Goal: Task Accomplishment & Management: Manage account settings

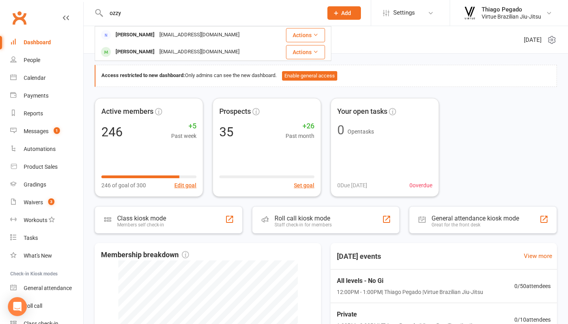
type input "Ozzy"
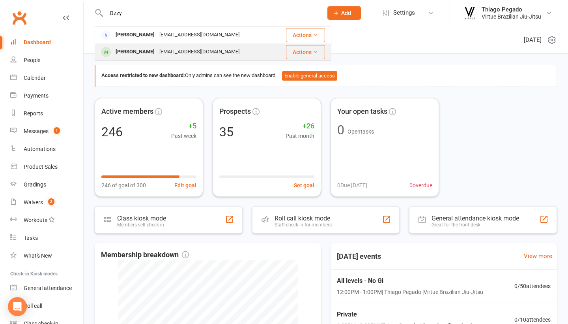
drag, startPoint x: 0, startPoint y: 0, endPoint x: 151, endPoint y: 52, distance: 159.6
click at [157, 52] on div "[EMAIL_ADDRESS][DOMAIN_NAME]" at bounding box center [199, 51] width 85 height 11
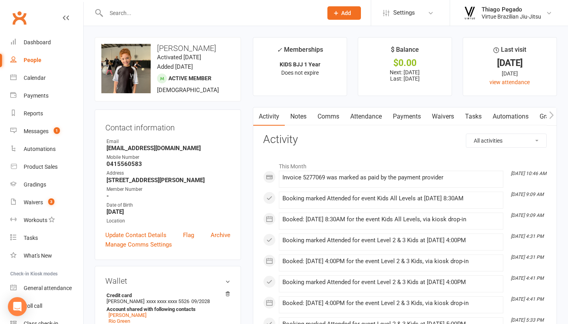
click at [414, 117] on link "Payments" at bounding box center [407, 116] width 39 height 18
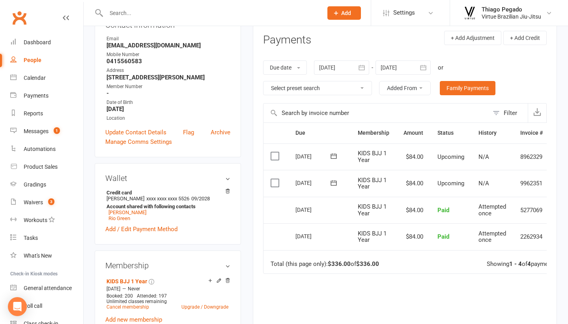
scroll to position [103, 0]
click at [425, 67] on icon "button" at bounding box center [424, 68] width 8 height 8
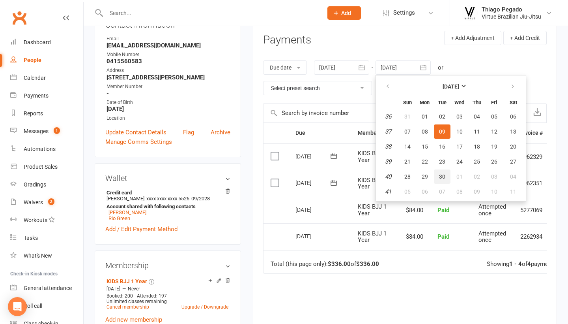
click at [442, 178] on span "30" at bounding box center [442, 176] width 6 height 6
type input "[DATE]"
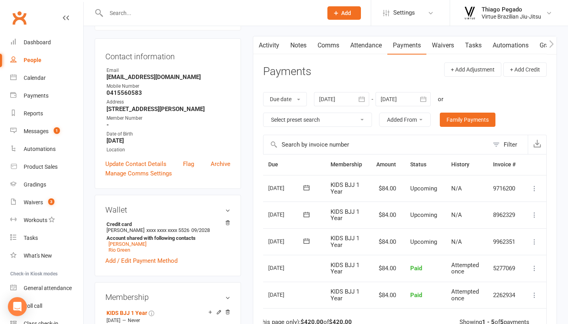
scroll to position [0, 28]
click at [536, 239] on icon at bounding box center [535, 242] width 8 height 8
click at [497, 284] on link "Mark as Paid (Other)" at bounding box center [492, 289] width 93 height 16
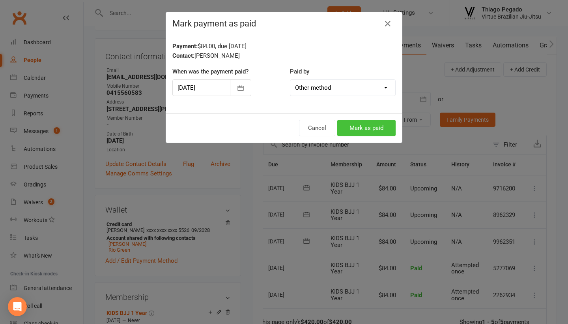
click at [382, 128] on button "Mark as paid" at bounding box center [366, 128] width 58 height 17
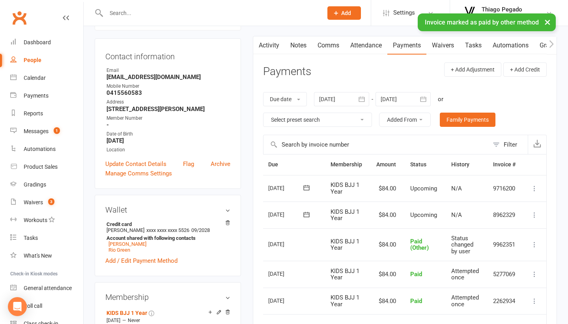
click at [536, 213] on icon at bounding box center [535, 215] width 8 height 8
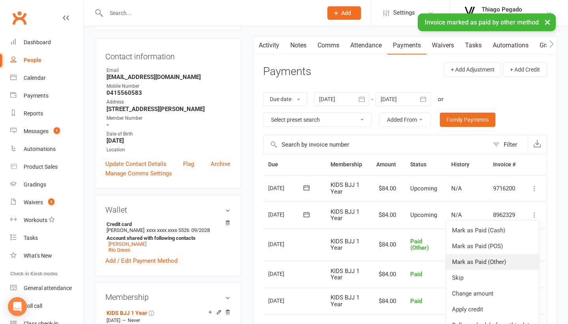
click at [499, 260] on link "Mark as Paid (Other)" at bounding box center [492, 262] width 93 height 16
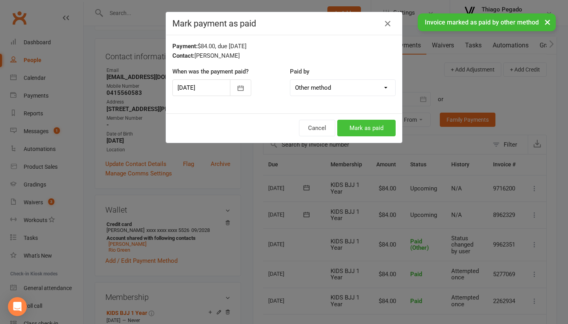
click at [362, 129] on button "Mark as paid" at bounding box center [366, 128] width 58 height 17
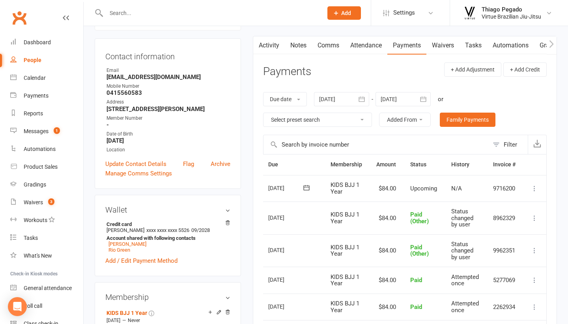
click at [534, 187] on icon at bounding box center [535, 188] width 8 height 8
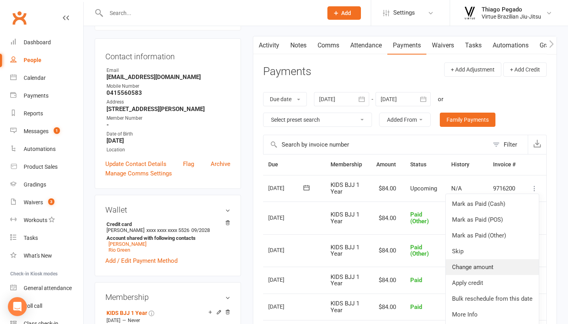
click at [488, 265] on link "Change amount" at bounding box center [492, 267] width 93 height 16
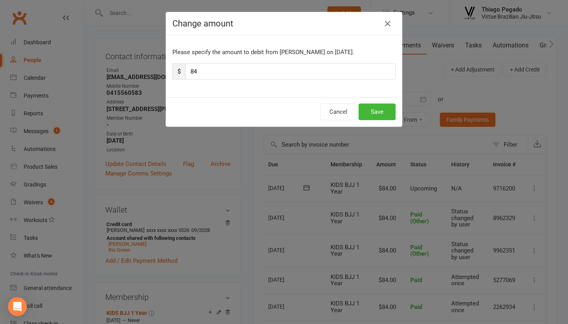
click at [332, 71] on input "84" at bounding box center [290, 71] width 210 height 17
type input "52"
click at [385, 112] on button "Save" at bounding box center [377, 111] width 37 height 17
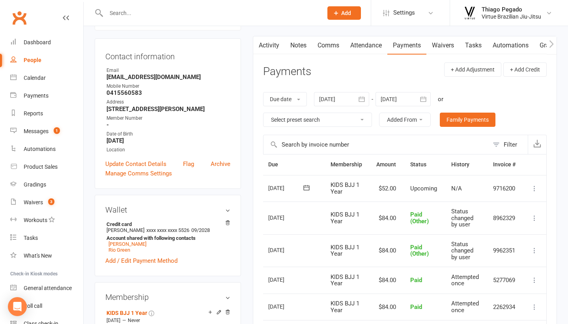
click at [177, 14] on input "text" at bounding box center [211, 12] width 214 height 11
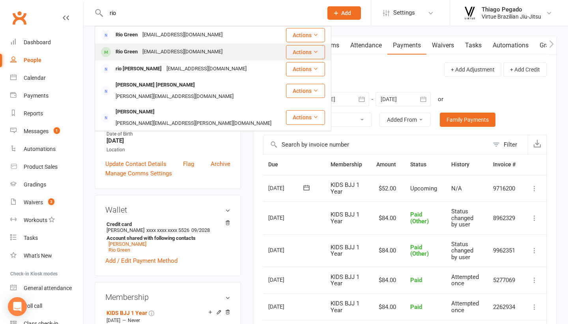
type input "rio"
click at [163, 52] on div "[EMAIL_ADDRESS][DOMAIN_NAME]" at bounding box center [182, 51] width 85 height 11
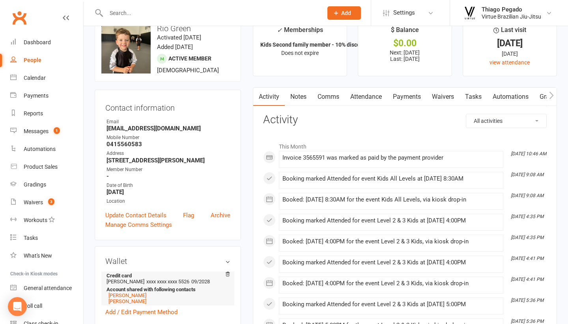
scroll to position [18, 0]
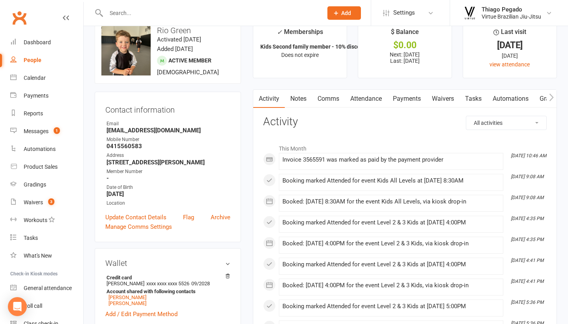
click at [416, 98] on link "Payments" at bounding box center [407, 99] width 39 height 18
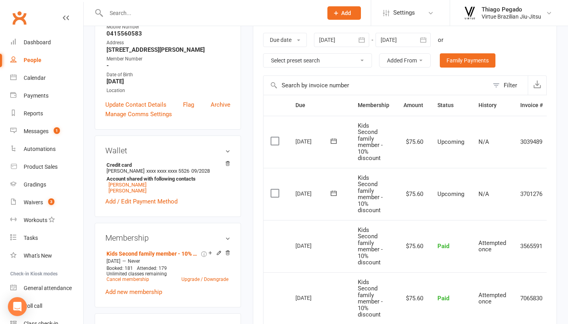
scroll to position [122, 0]
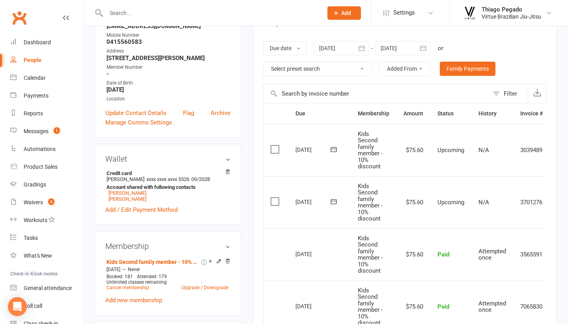
click at [429, 47] on button "button" at bounding box center [424, 48] width 14 height 14
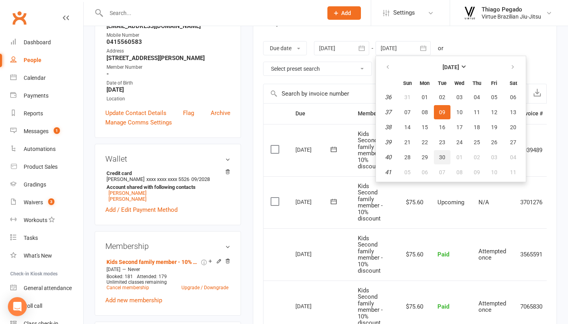
click at [442, 154] on span "30" at bounding box center [442, 157] width 6 height 6
type input "[DATE]"
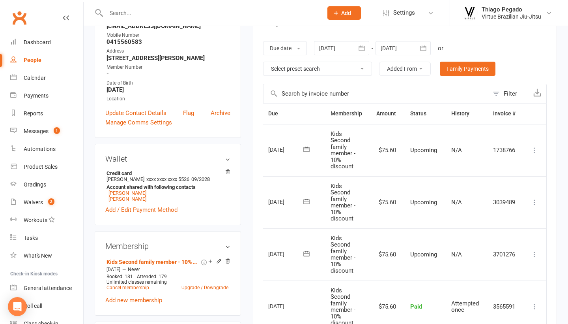
scroll to position [0, 28]
click at [535, 250] on icon at bounding box center [535, 254] width 8 height 8
click at [497, 300] on link "Mark as Paid (Other)" at bounding box center [492, 301] width 93 height 16
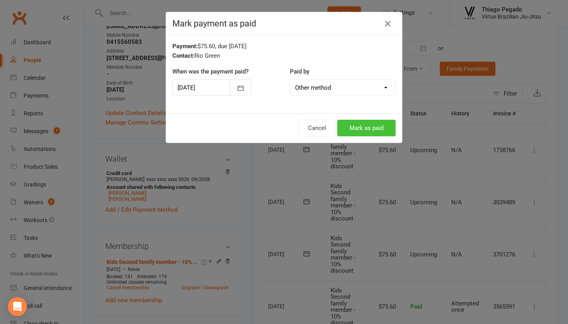
click at [369, 128] on button "Mark as paid" at bounding box center [366, 128] width 58 height 17
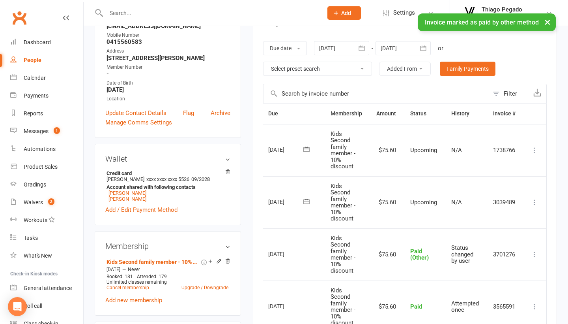
click at [534, 200] on icon at bounding box center [535, 202] width 8 height 8
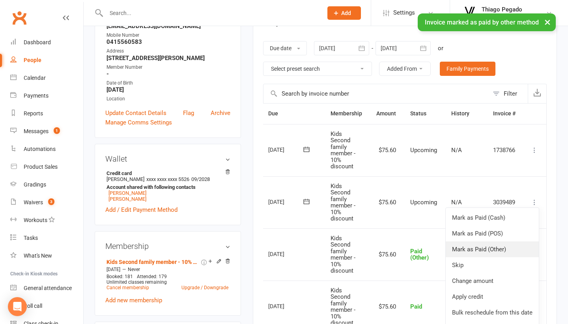
click at [517, 243] on link "Mark as Paid (Other)" at bounding box center [492, 249] width 93 height 16
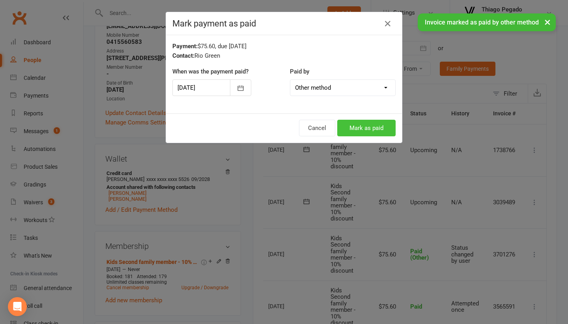
click at [367, 129] on button "Mark as paid" at bounding box center [366, 128] width 58 height 17
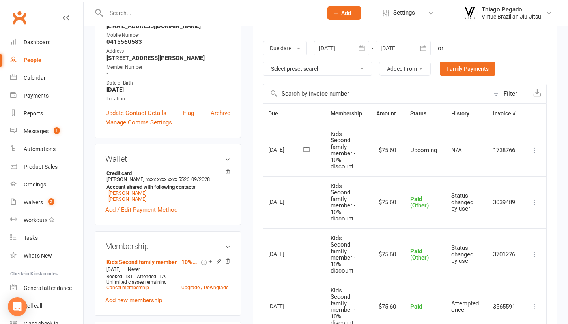
click at [534, 149] on icon at bounding box center [535, 150] width 8 height 8
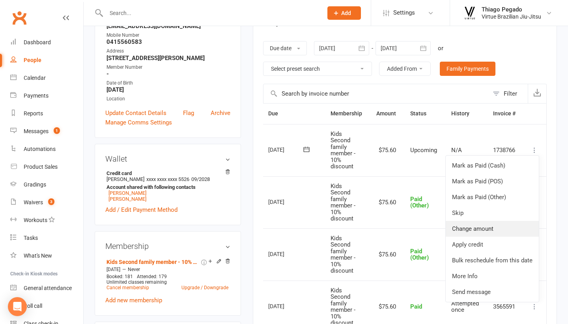
click at [479, 229] on link "Change amount" at bounding box center [492, 229] width 93 height 16
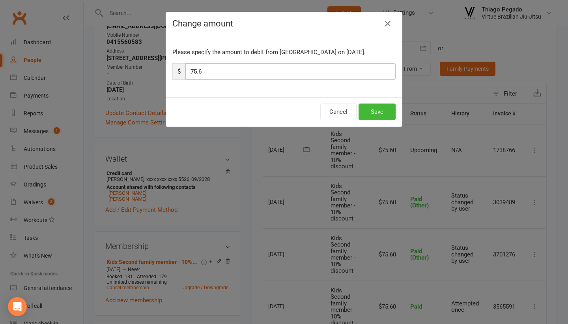
click at [323, 69] on input "75.6" at bounding box center [290, 71] width 210 height 17
type input "26.8"
click at [381, 112] on button "Save" at bounding box center [377, 111] width 37 height 17
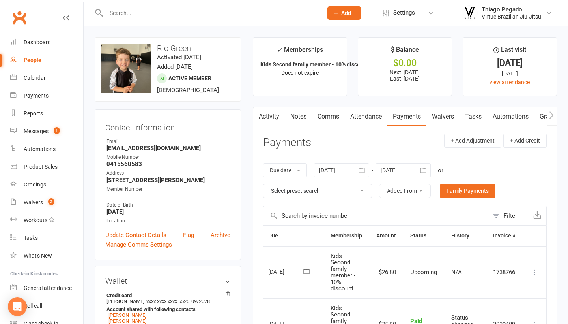
scroll to position [0, 0]
click at [232, 11] on input "text" at bounding box center [211, 12] width 214 height 11
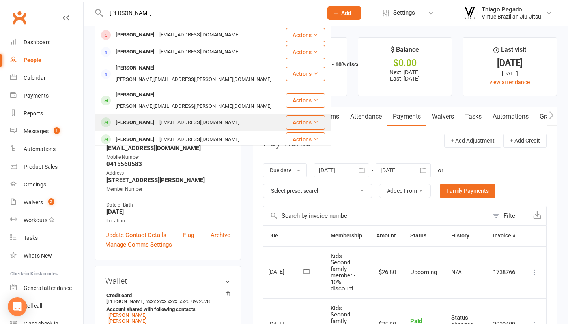
type input "[PERSON_NAME]"
click at [146, 117] on div "[PERSON_NAME]" at bounding box center [135, 122] width 44 height 11
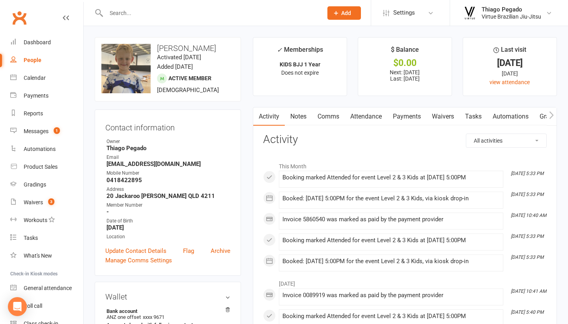
click at [406, 117] on link "Payments" at bounding box center [407, 116] width 39 height 18
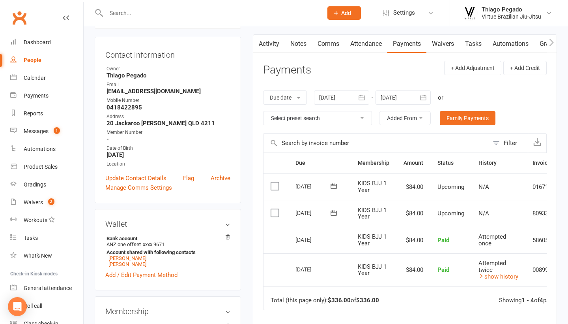
scroll to position [101, 0]
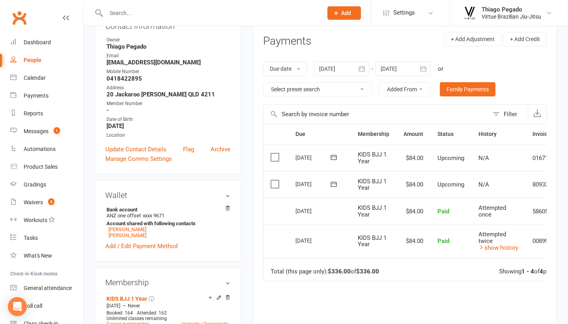
click at [427, 68] on icon "button" at bounding box center [424, 69] width 8 height 8
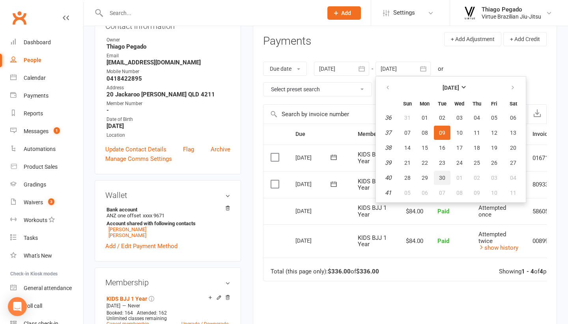
click at [442, 175] on span "30" at bounding box center [442, 177] width 6 height 6
type input "[DATE]"
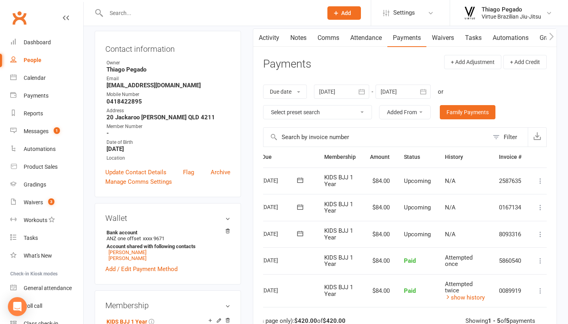
scroll to position [78, 0]
click at [540, 232] on icon at bounding box center [541, 234] width 8 height 8
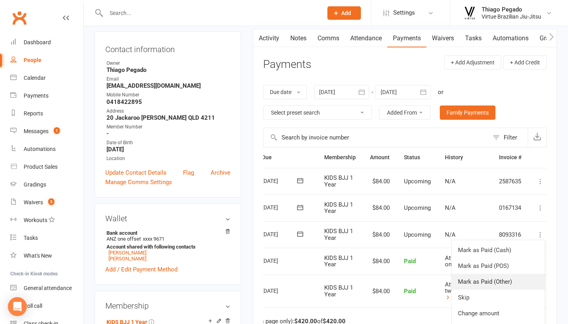
click at [501, 274] on link "Mark as Paid (Other)" at bounding box center [498, 282] width 93 height 16
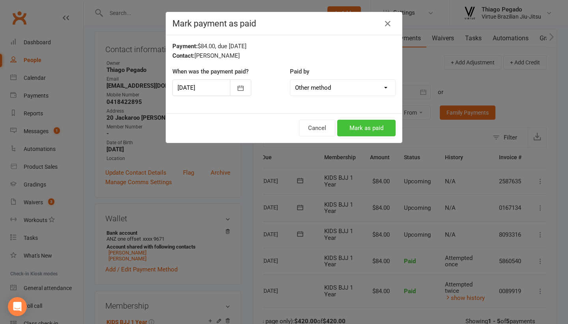
click at [363, 130] on button "Mark as paid" at bounding box center [366, 128] width 58 height 17
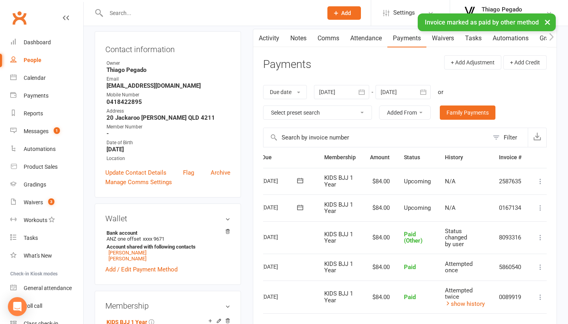
click at [540, 206] on icon at bounding box center [541, 208] width 8 height 8
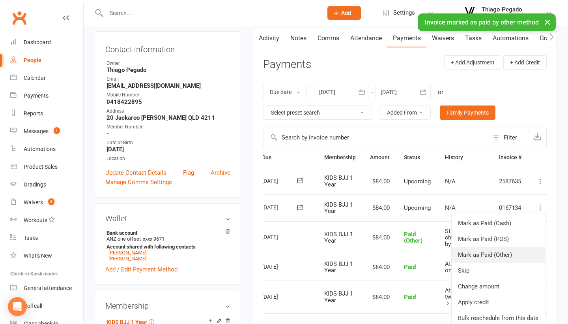
click at [490, 255] on link "Mark as Paid (Other)" at bounding box center [498, 255] width 93 height 16
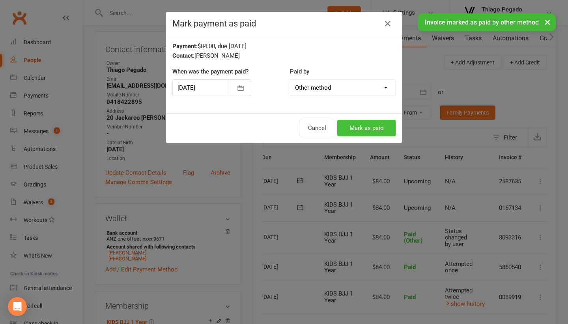
click at [363, 129] on button "Mark as paid" at bounding box center [366, 128] width 58 height 17
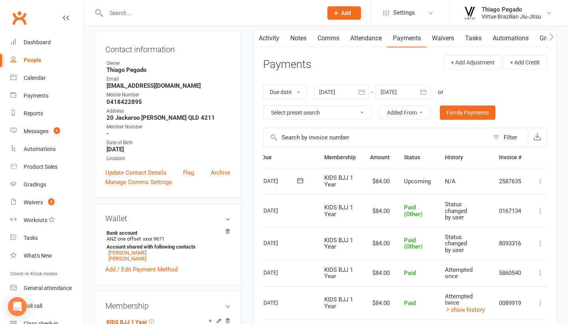
click at [543, 177] on icon at bounding box center [541, 181] width 8 height 8
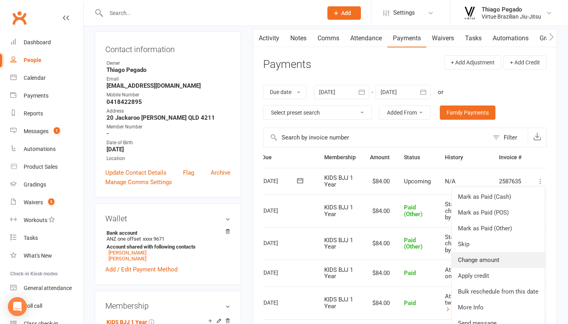
click at [489, 254] on link "Change amount" at bounding box center [498, 260] width 93 height 16
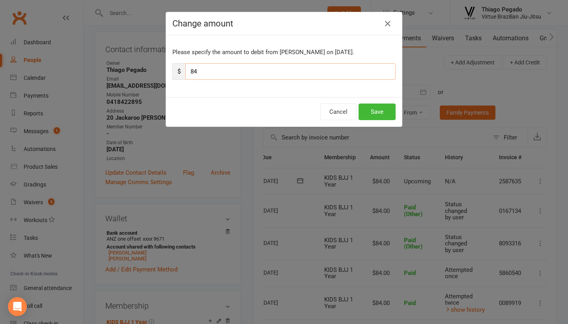
click at [311, 75] on input "84" at bounding box center [290, 71] width 210 height 17
type input "52"
click at [382, 115] on button "Save" at bounding box center [377, 111] width 37 height 17
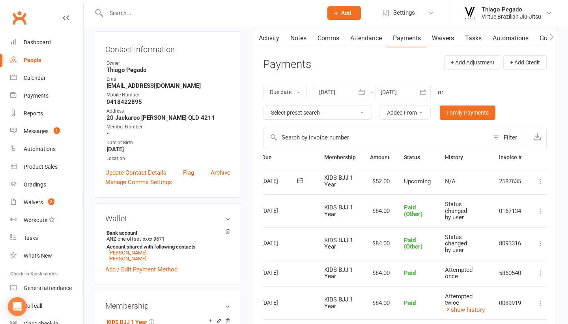
click at [154, 15] on input "text" at bounding box center [211, 12] width 214 height 11
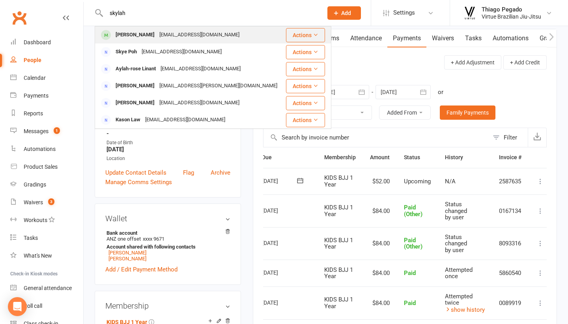
type input "skylah"
click at [167, 36] on div "[EMAIL_ADDRESS][DOMAIN_NAME]" at bounding box center [199, 34] width 85 height 11
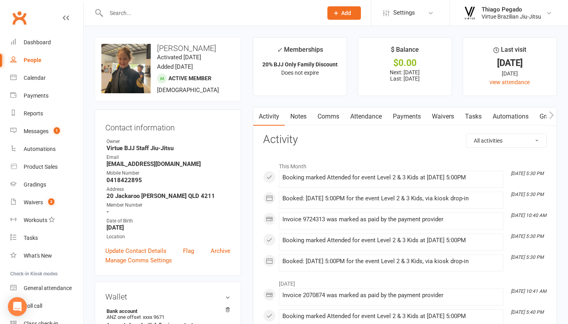
click at [416, 117] on link "Payments" at bounding box center [407, 116] width 39 height 18
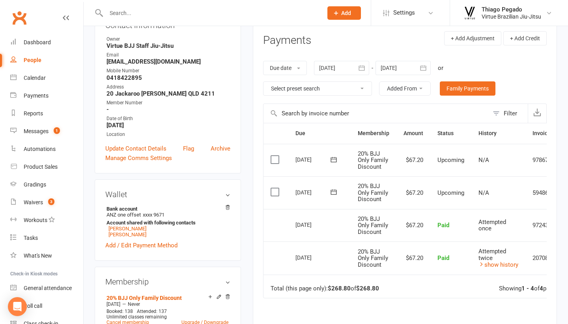
scroll to position [103, 0]
click at [424, 68] on icon "button" at bounding box center [424, 68] width 8 height 8
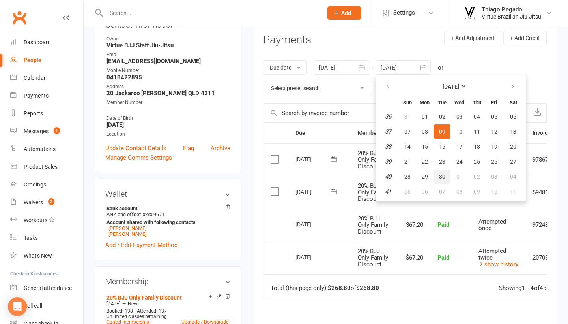
click at [448, 172] on button "30" at bounding box center [442, 176] width 17 height 14
type input "[DATE]"
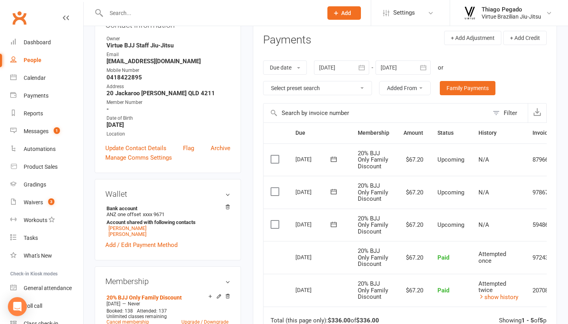
scroll to position [89, 0]
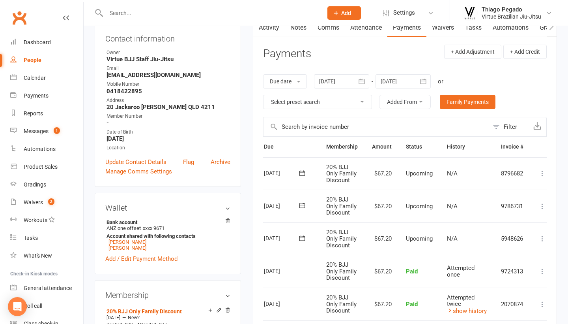
click at [543, 235] on icon at bounding box center [543, 238] width 8 height 8
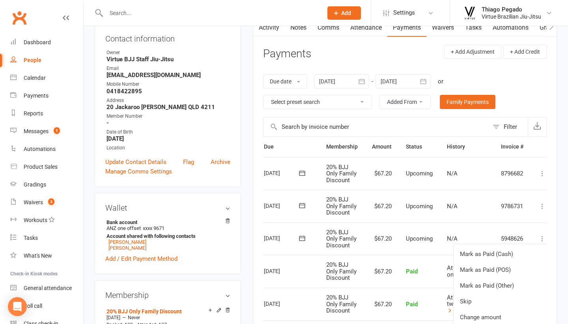
scroll to position [0, 33]
click at [500, 280] on link "Mark as Paid (Other)" at bounding box center [498, 285] width 93 height 16
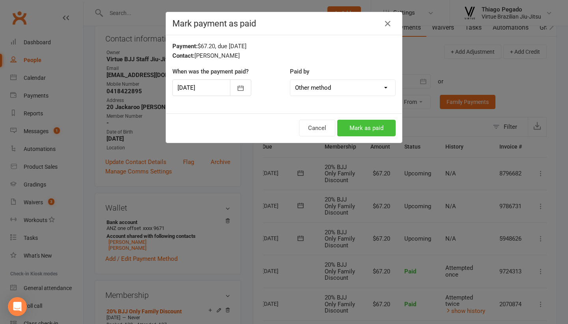
click at [367, 131] on button "Mark as paid" at bounding box center [366, 128] width 58 height 17
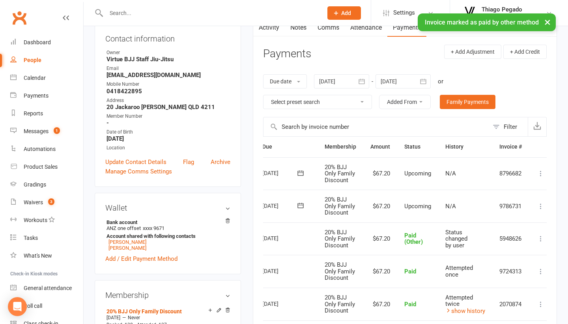
click at [542, 206] on icon at bounding box center [541, 206] width 8 height 8
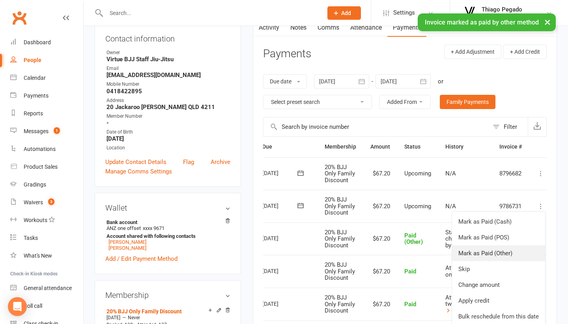
click at [512, 248] on link "Mark as Paid (Other)" at bounding box center [498, 253] width 93 height 16
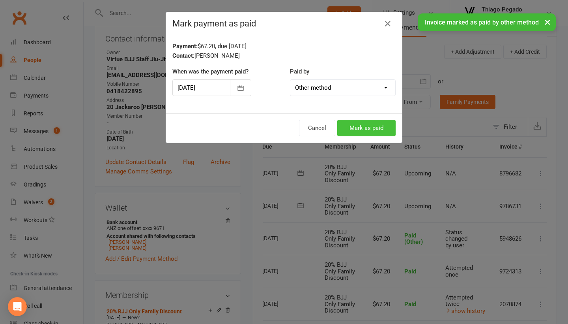
click at [371, 125] on button "Mark as paid" at bounding box center [366, 128] width 58 height 17
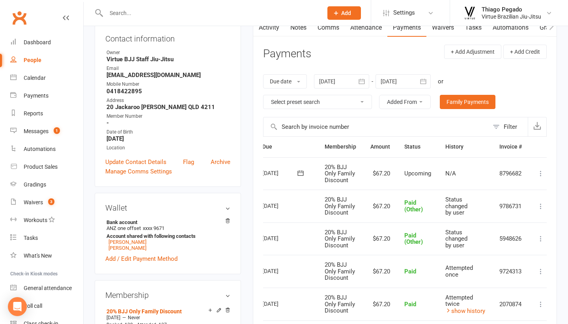
click at [540, 172] on icon at bounding box center [541, 173] width 8 height 8
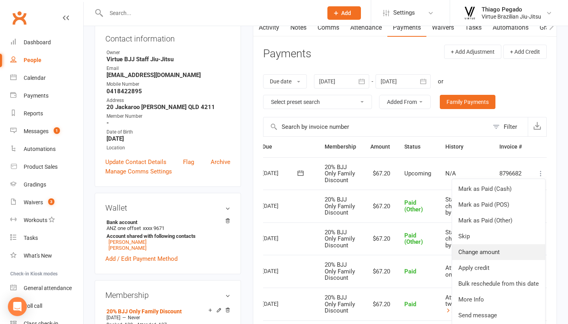
click at [493, 249] on link "Change amount" at bounding box center [498, 252] width 93 height 16
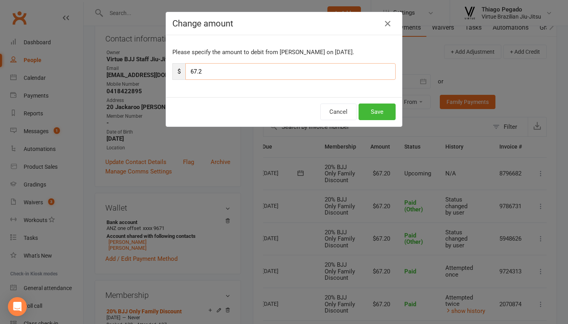
click at [358, 77] on input "67.2" at bounding box center [290, 71] width 210 height 17
type input "1.6"
click at [372, 114] on button "Save" at bounding box center [377, 111] width 37 height 17
